Goal: Task Accomplishment & Management: Manage account settings

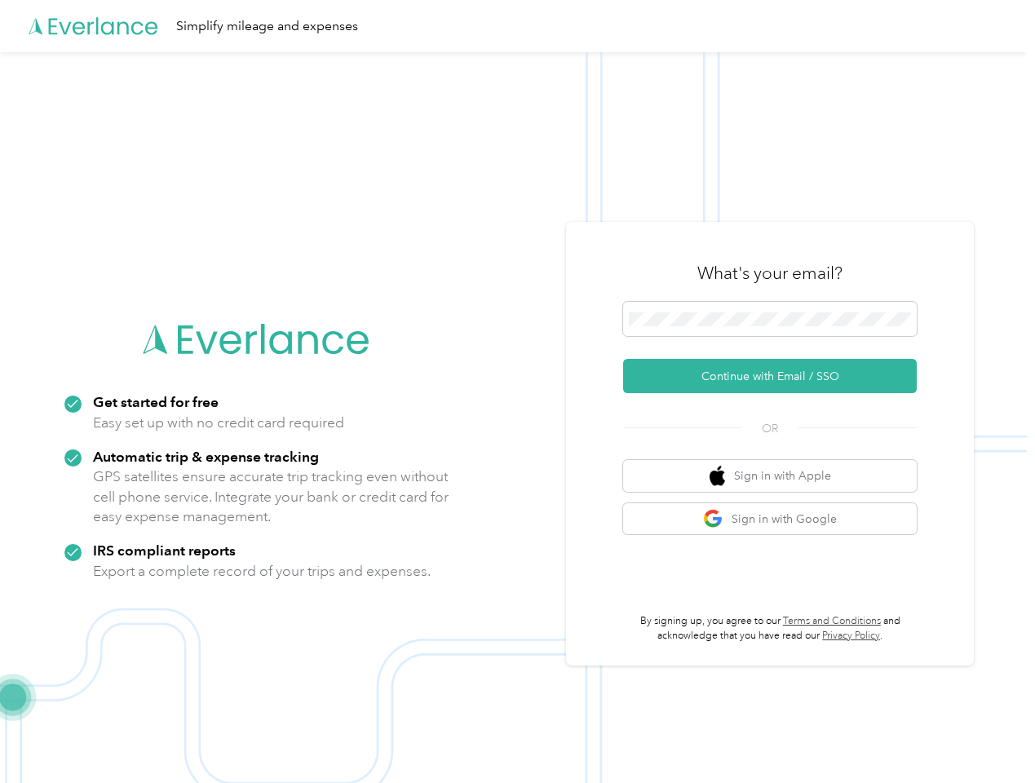
click at [517, 392] on img at bounding box center [513, 443] width 1027 height 783
click at [517, 26] on div "Simplify mileage and expenses" at bounding box center [513, 26] width 1027 height 52
click at [777, 376] on button "Continue with Email / SSO" at bounding box center [770, 376] width 294 height 34
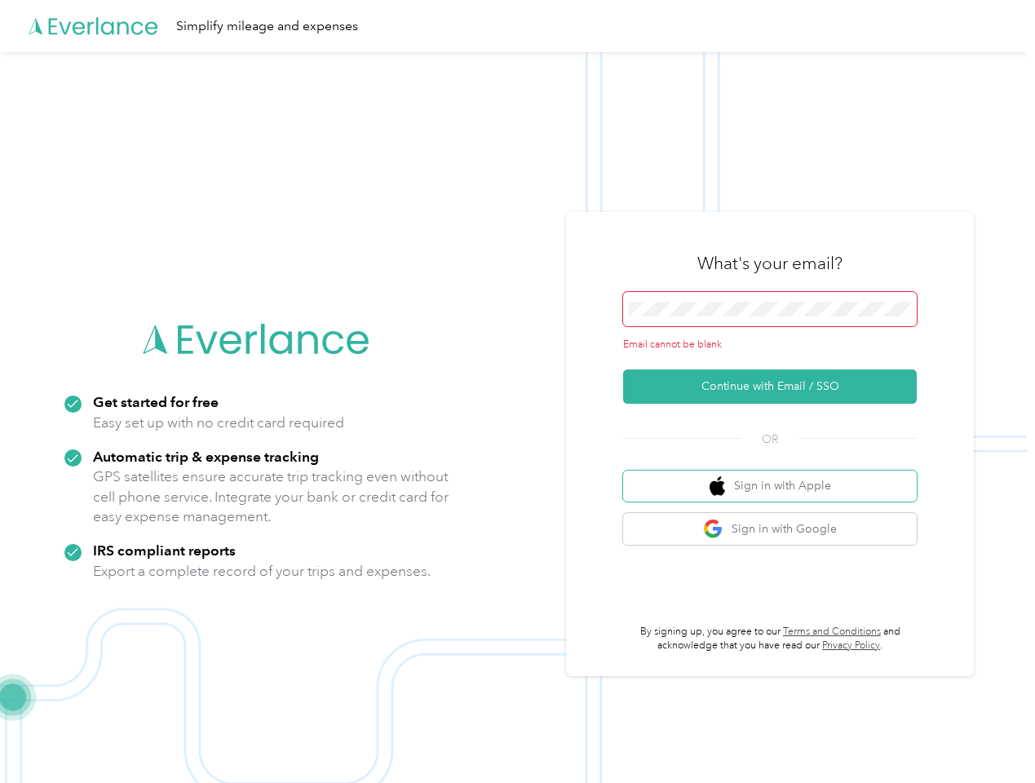
click at [777, 476] on button "Sign in with Apple" at bounding box center [770, 487] width 294 height 32
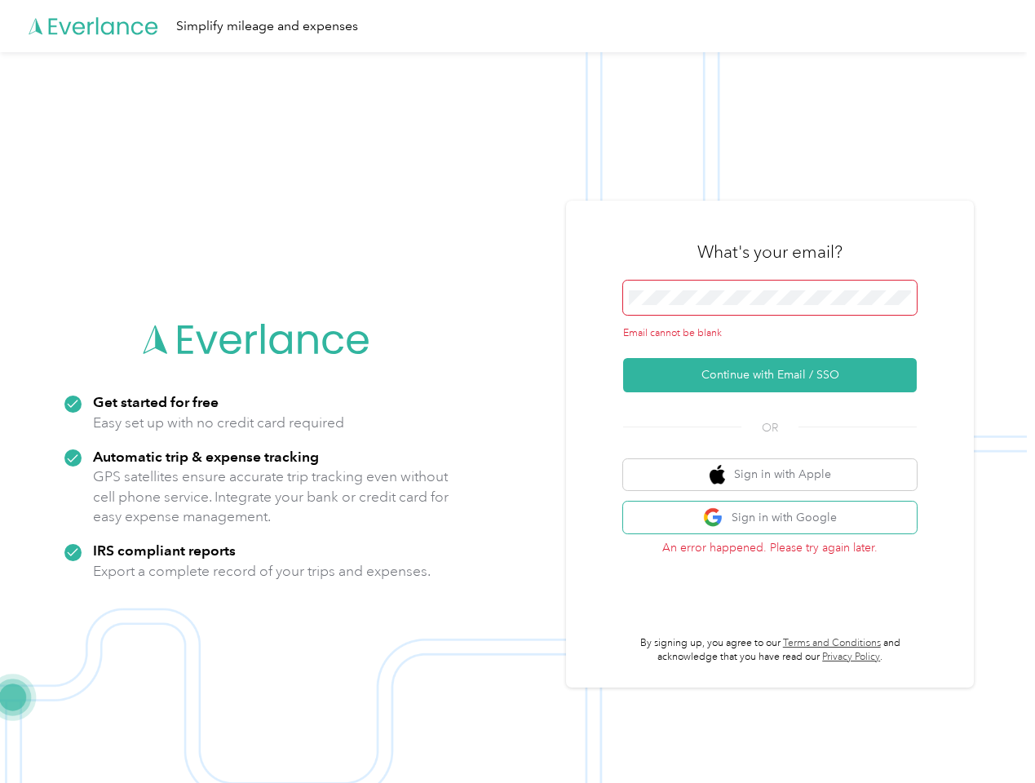
click at [777, 519] on button "Sign in with Google" at bounding box center [770, 518] width 294 height 32
